Goal: Transaction & Acquisition: Book appointment/travel/reservation

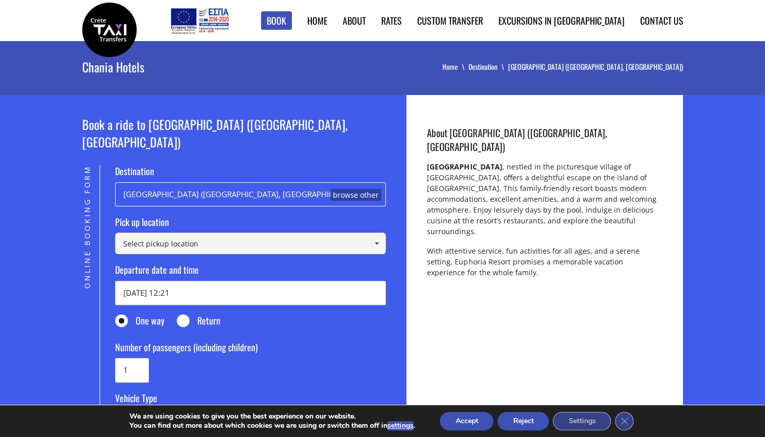
click at [156, 233] on input at bounding box center [250, 244] width 271 height 22
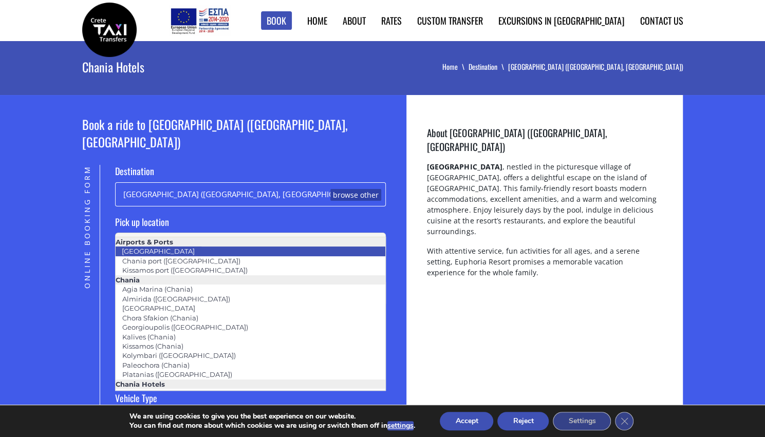
click at [156, 248] on link "[GEOGRAPHIC_DATA]" at bounding box center [158, 251] width 86 height 14
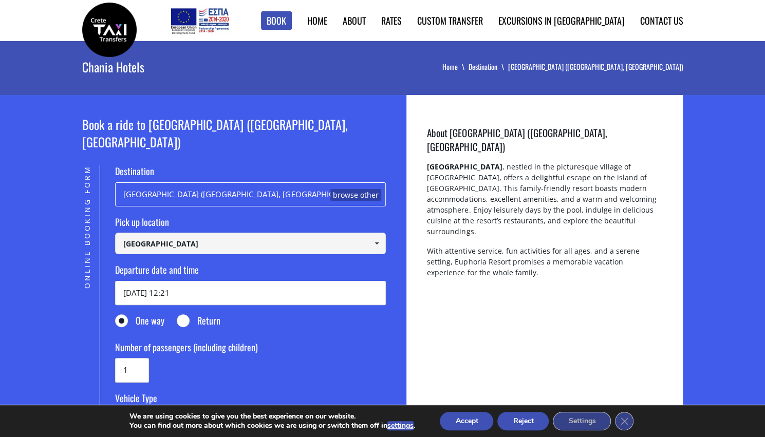
type input "[GEOGRAPHIC_DATA]"
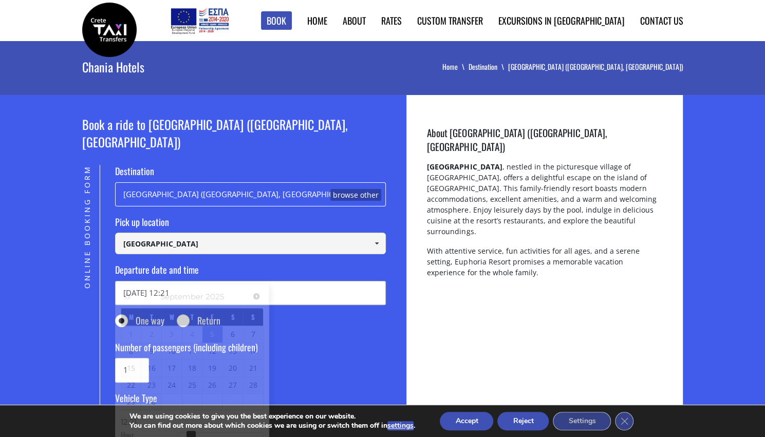
click at [152, 282] on input "05/09/2025 12:21" at bounding box center [250, 293] width 271 height 24
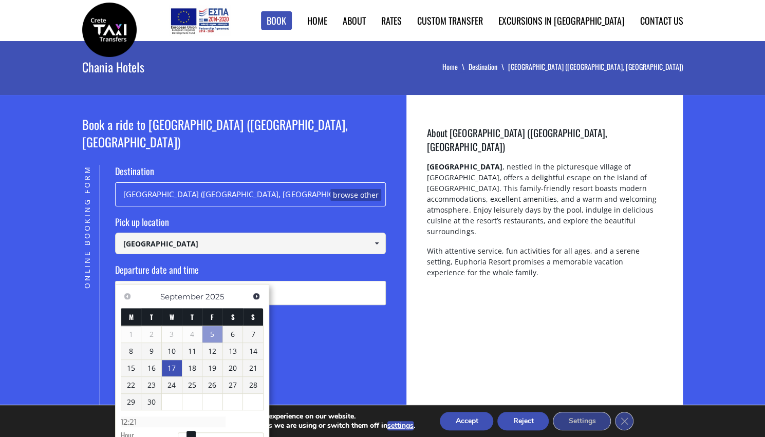
click at [171, 365] on link "17" at bounding box center [172, 368] width 20 height 16
type input "17/09/2025 12:21"
click at [314, 341] on label "Number of passengers (including children)" at bounding box center [250, 349] width 271 height 17
click at [149, 358] on input "1" at bounding box center [132, 370] width 34 height 24
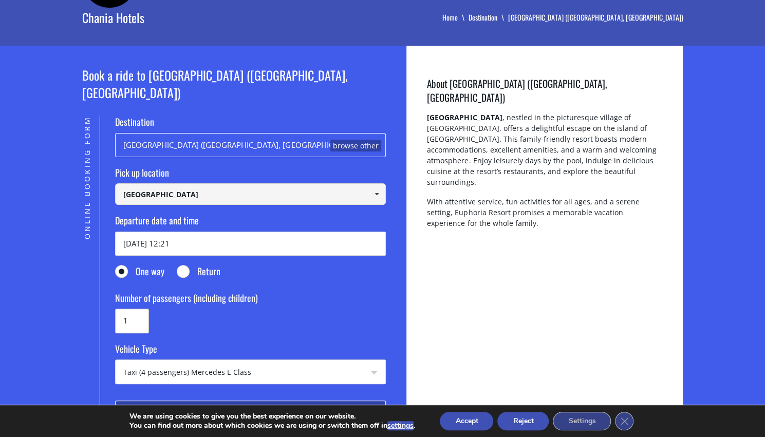
scroll to position [103, 0]
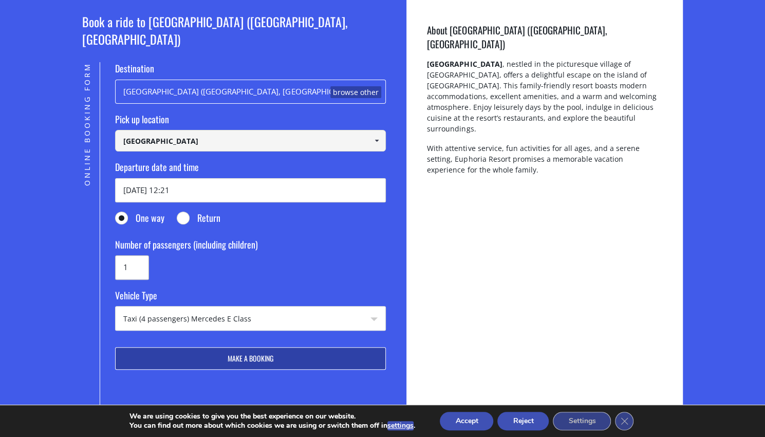
drag, startPoint x: 132, startPoint y: 250, endPoint x: 121, endPoint y: 250, distance: 10.8
click at [121, 255] on input "1" at bounding box center [132, 267] width 34 height 24
type input "3"
click at [247, 289] on label "Vehicle Type" at bounding box center [250, 297] width 271 height 17
click at [247, 307] on select "Taxi (4 passengers) Mercedes E Class Mini Van (7 passengers) Mercedes [PERSON_N…" at bounding box center [251, 319] width 270 height 25
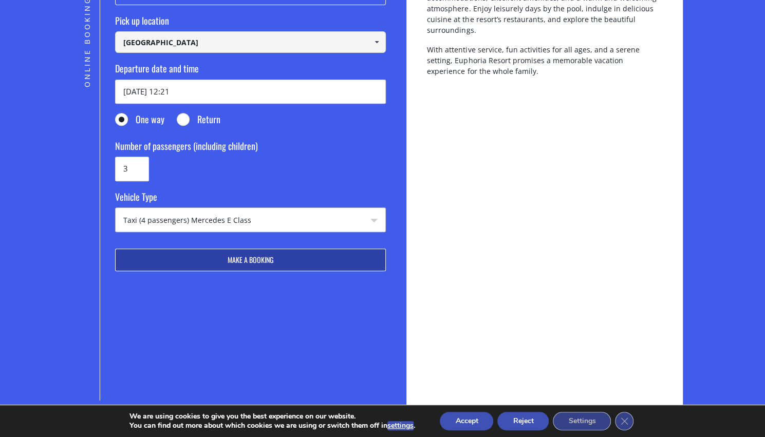
scroll to position [154, 0]
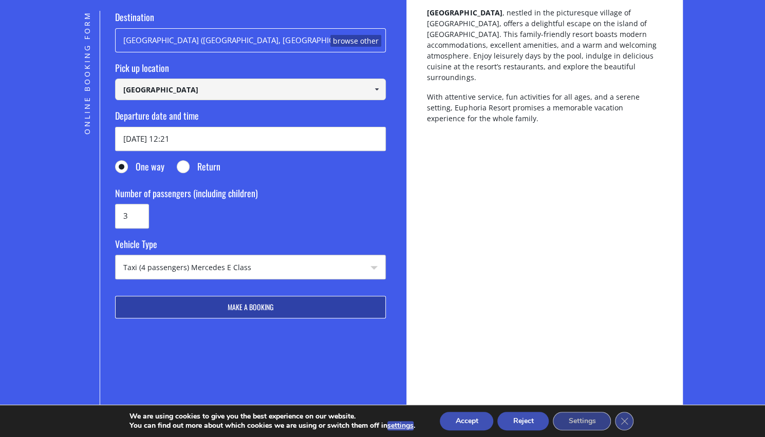
click at [217, 296] on button "Make a booking" at bounding box center [250, 307] width 271 height 23
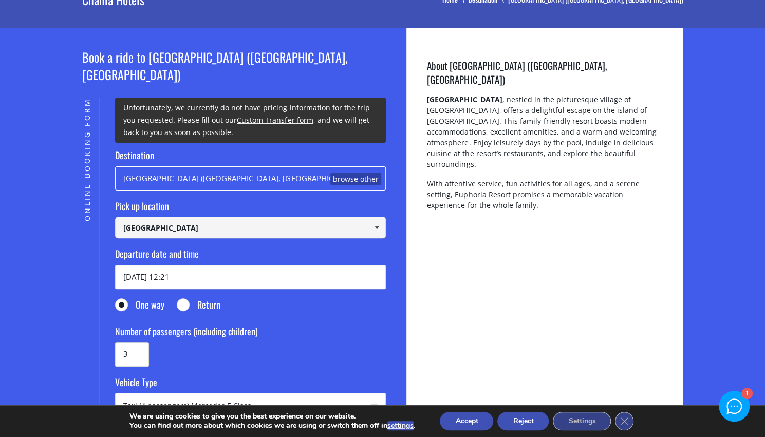
scroll to position [51, 0]
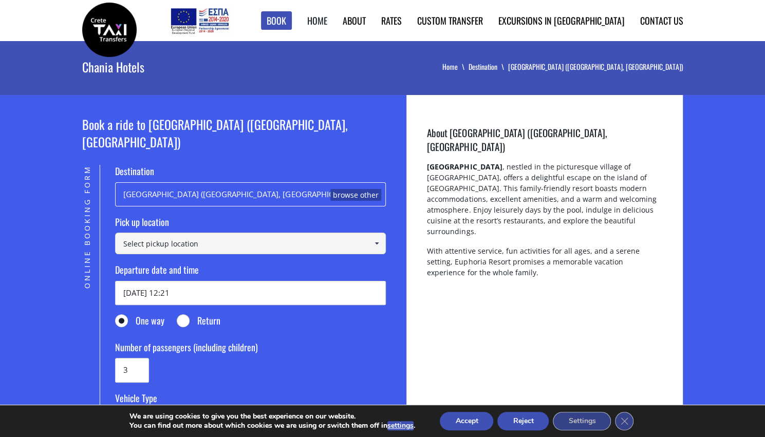
click at [327, 23] on link "Home" at bounding box center [317, 20] width 20 height 13
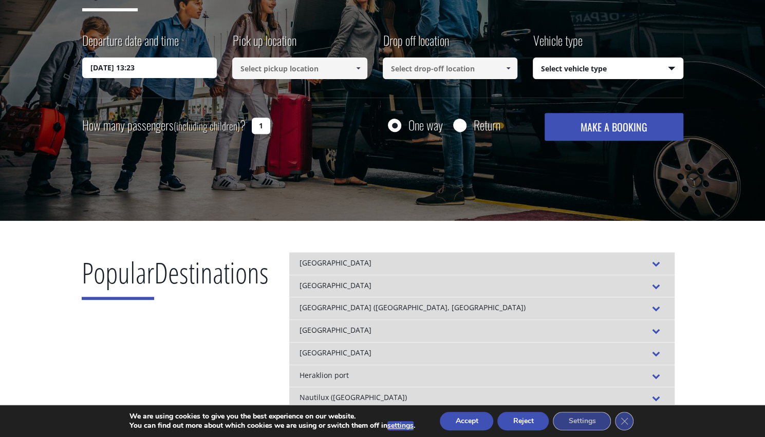
scroll to position [51, 0]
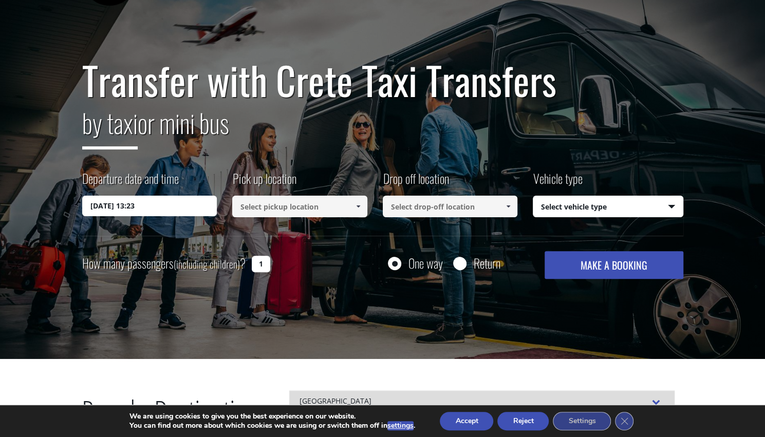
click at [249, 209] on input at bounding box center [299, 207] width 135 height 22
click at [358, 206] on span at bounding box center [358, 206] width 8 height 8
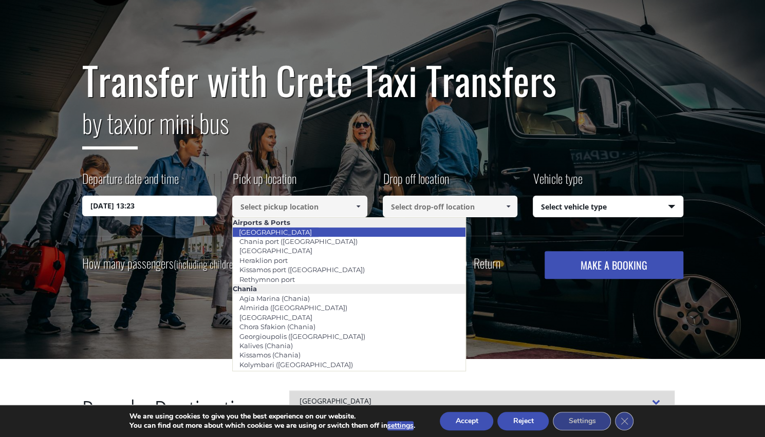
click at [321, 233] on li "[GEOGRAPHIC_DATA]" at bounding box center [349, 232] width 233 height 9
type input "[GEOGRAPHIC_DATA]"
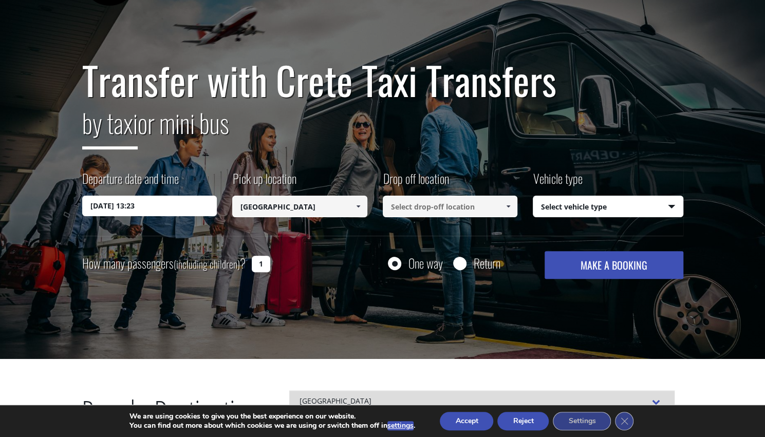
click at [401, 210] on input at bounding box center [450, 207] width 135 height 22
click at [505, 206] on span at bounding box center [508, 206] width 8 height 8
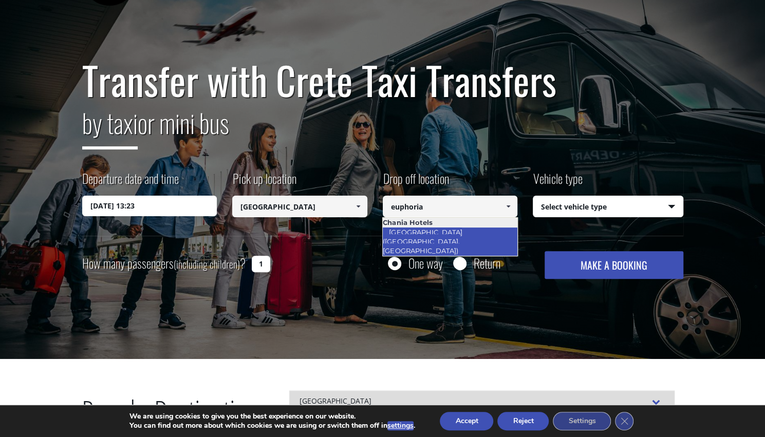
click at [420, 232] on link "[GEOGRAPHIC_DATA] ([GEOGRAPHIC_DATA], [GEOGRAPHIC_DATA])" at bounding box center [423, 241] width 82 height 33
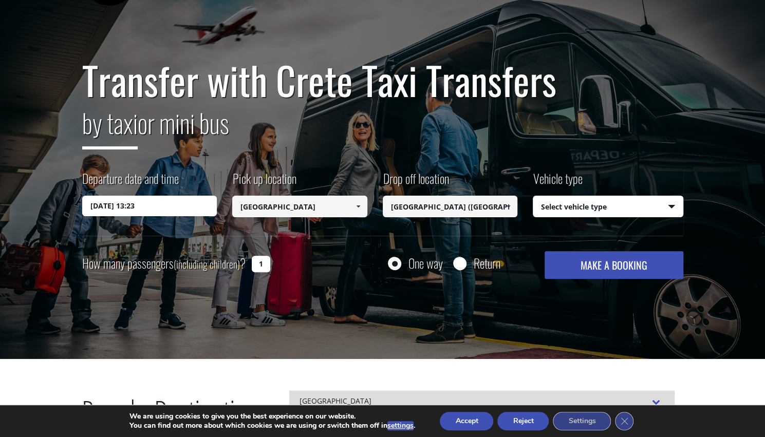
type input "[GEOGRAPHIC_DATA] ([GEOGRAPHIC_DATA], [GEOGRAPHIC_DATA])"
click at [598, 208] on select "Select vehicle type Taxi (4 passengers) Mercedes E Class Mini Van (7 passengers…" at bounding box center [608, 207] width 150 height 22
select select "540"
click at [533, 196] on select "Select vehicle type Taxi (4 passengers) Mercedes E Class Mini Van (7 passengers…" at bounding box center [608, 207] width 150 height 22
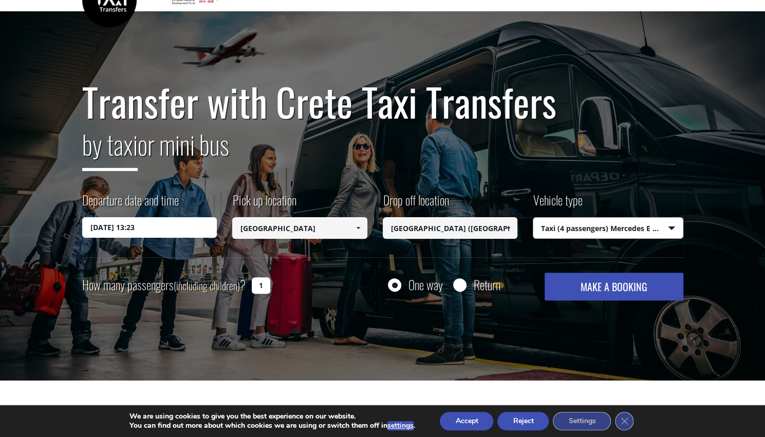
scroll to position [103, 0]
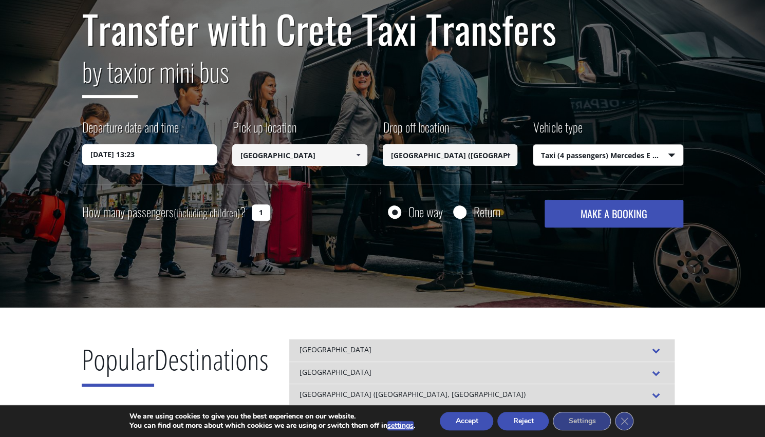
click at [263, 215] on input "1" at bounding box center [261, 213] width 18 height 16
type input "3"
click at [231, 251] on div "Transfer with Crete Taxi Transfers by taxi or mini bus Departure date and time …" at bounding box center [382, 123] width 765 height 370
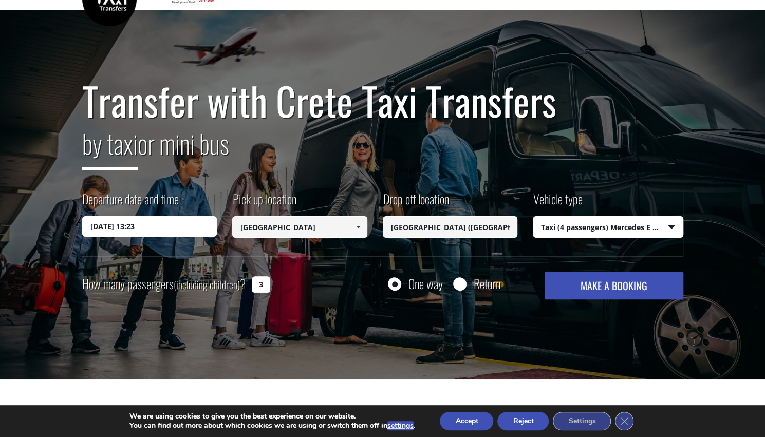
scroll to position [0, 0]
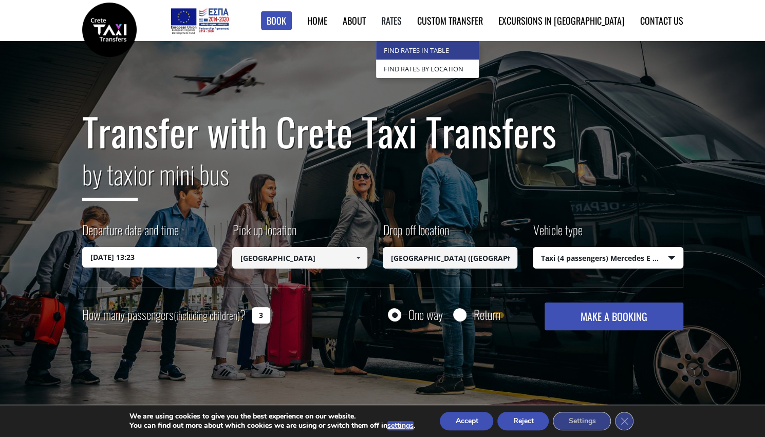
click at [450, 51] on link "Find Rates in Table" at bounding box center [427, 50] width 103 height 18
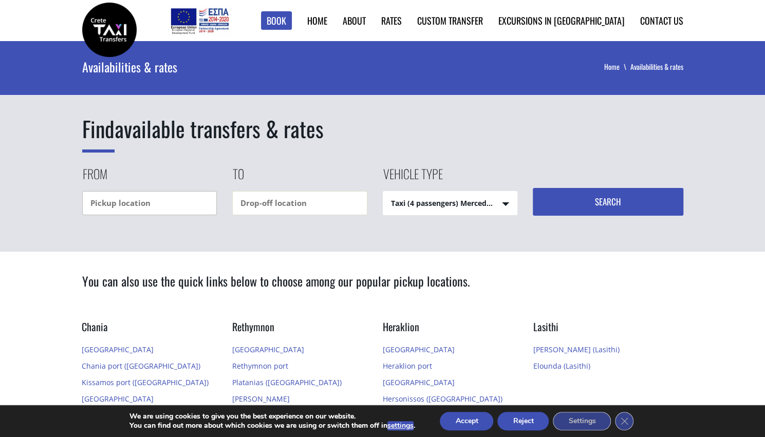
click at [123, 195] on input "text" at bounding box center [149, 203] width 135 height 24
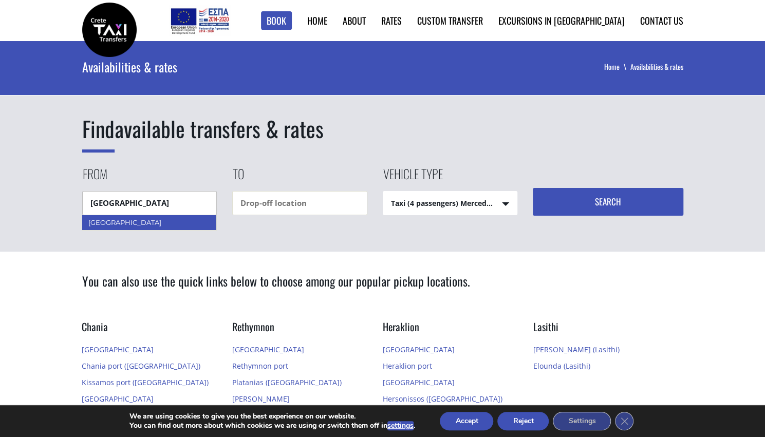
click at [118, 226] on div "[GEOGRAPHIC_DATA]" at bounding box center [149, 222] width 135 height 15
type input "[GEOGRAPHIC_DATA]"
click at [302, 201] on input "text" at bounding box center [299, 203] width 135 height 24
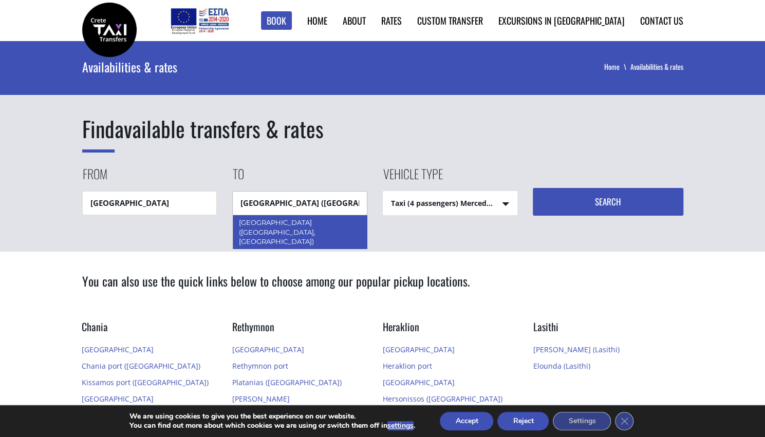
click at [297, 217] on div "[GEOGRAPHIC_DATA] ([GEOGRAPHIC_DATA], [GEOGRAPHIC_DATA])" at bounding box center [300, 232] width 136 height 34
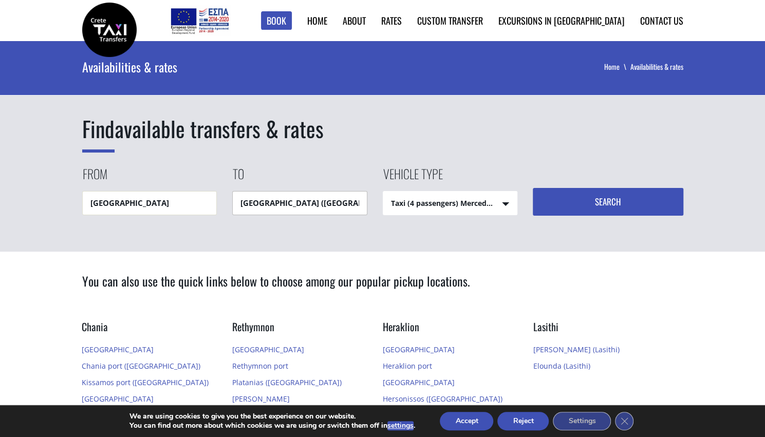
type input "[GEOGRAPHIC_DATA] ([GEOGRAPHIC_DATA], [GEOGRAPHIC_DATA])"
click at [505, 203] on select "Taxi (4 passengers) Mercedes E Class Mini Van (7 passengers) Mercedes [PERSON_N…" at bounding box center [450, 204] width 134 height 25
click at [599, 206] on button "Search" at bounding box center [608, 202] width 151 height 28
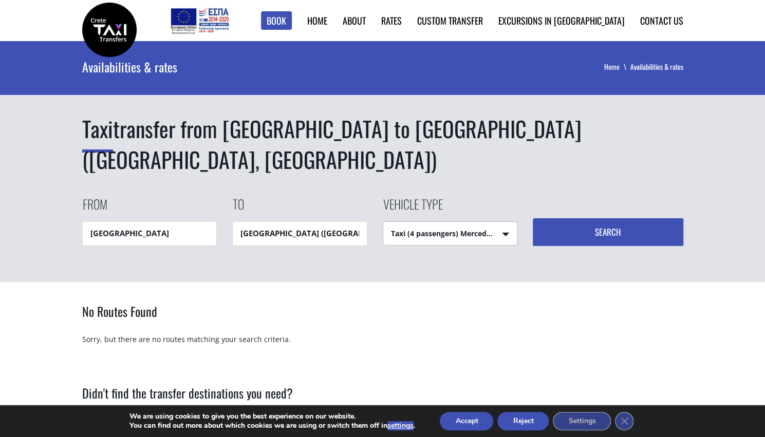
click at [505, 222] on select "Taxi (4 passengers) Mercedes E Class Mini Van (7 passengers) Mercedes [PERSON_N…" at bounding box center [450, 234] width 134 height 25
select select "541"
click at [383, 222] on select "Taxi (4 passengers) Mercedes E Class Mini Van (7 passengers) Mercedes Vito Mini…" at bounding box center [450, 234] width 134 height 25
click at [577, 218] on button "Search" at bounding box center [608, 232] width 151 height 28
